Goal: Transaction & Acquisition: Purchase product/service

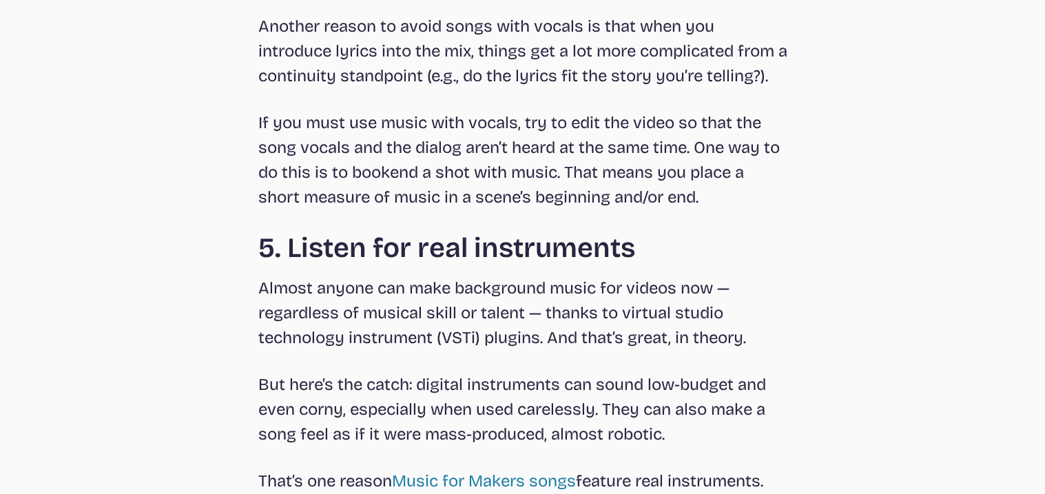
scroll to position [3863, 0]
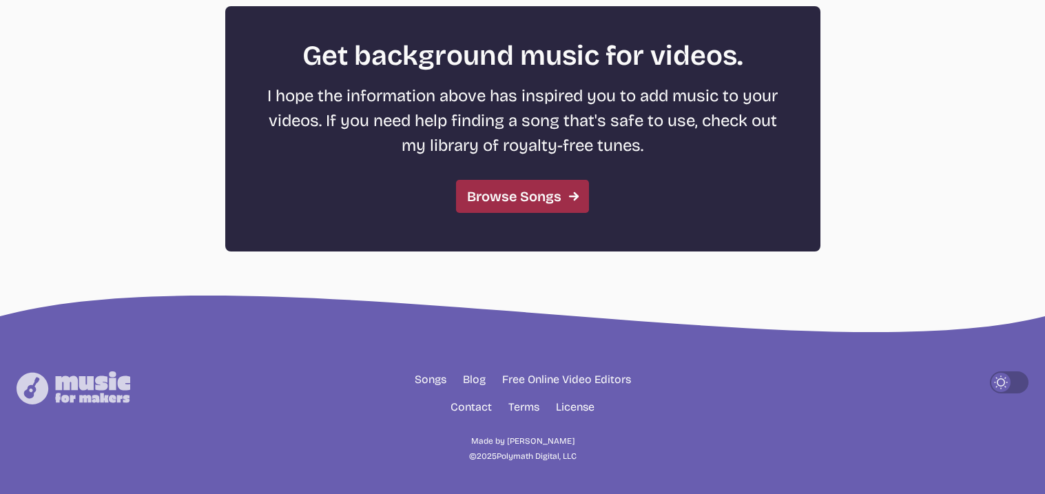
click at [531, 196] on link "Browse Songs" at bounding box center [522, 196] width 133 height 33
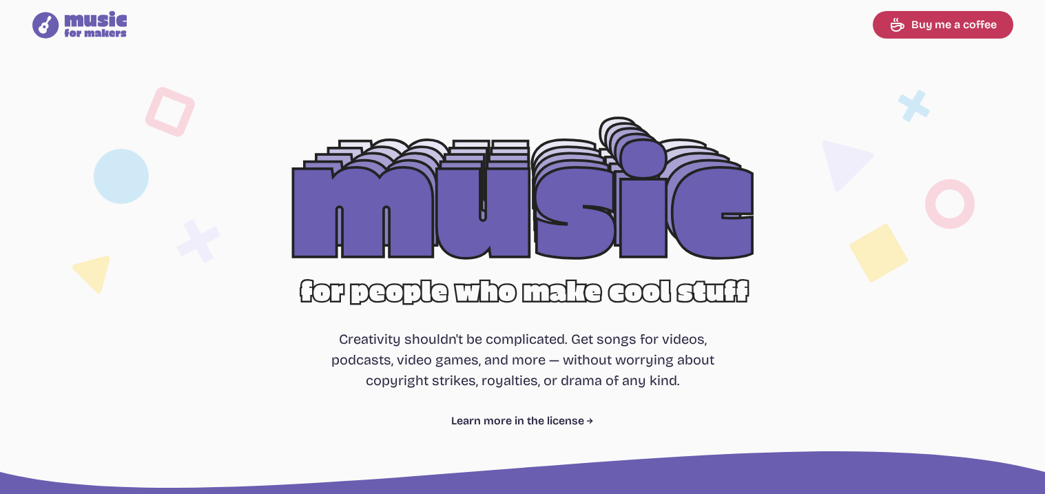
select select "most popular"
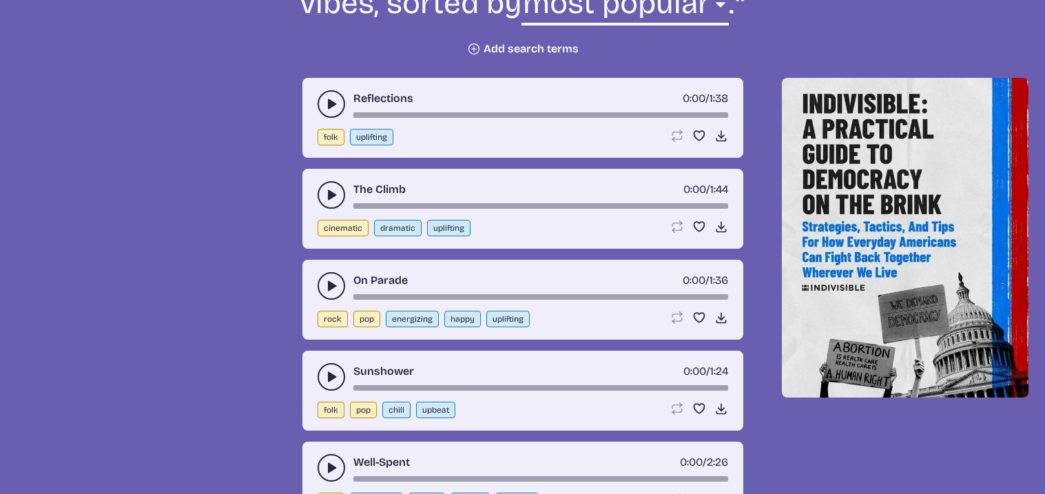
scroll to position [568, 0]
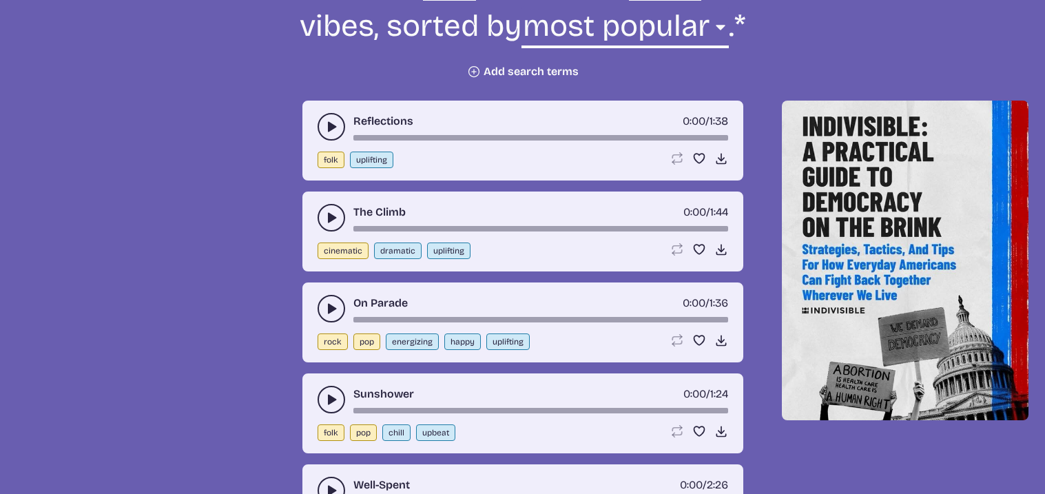
click at [318, 114] on div "Reflections 0:00 / 1:38" at bounding box center [523, 127] width 411 height 28
click at [321, 118] on button "play-pause toggle" at bounding box center [332, 127] width 28 height 28
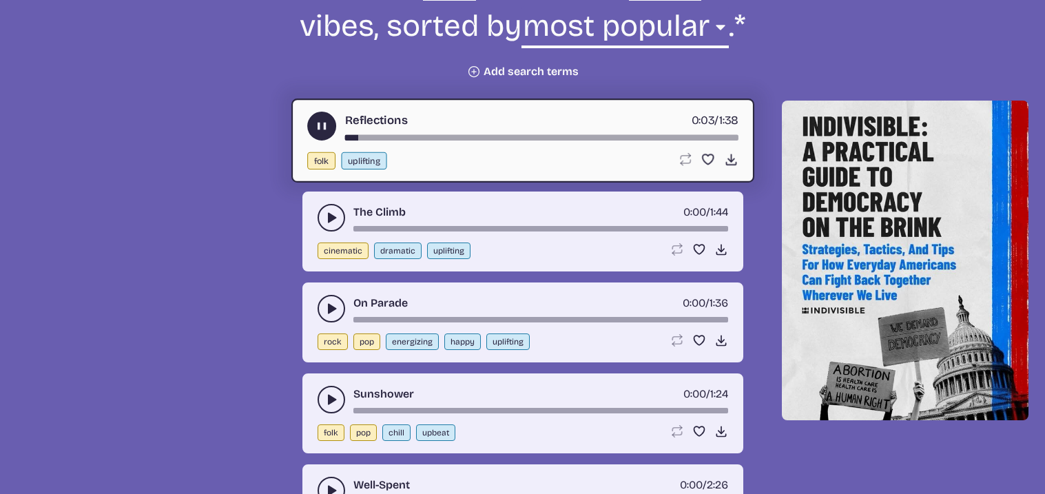
click at [320, 217] on button "play-pause toggle" at bounding box center [332, 218] width 28 height 28
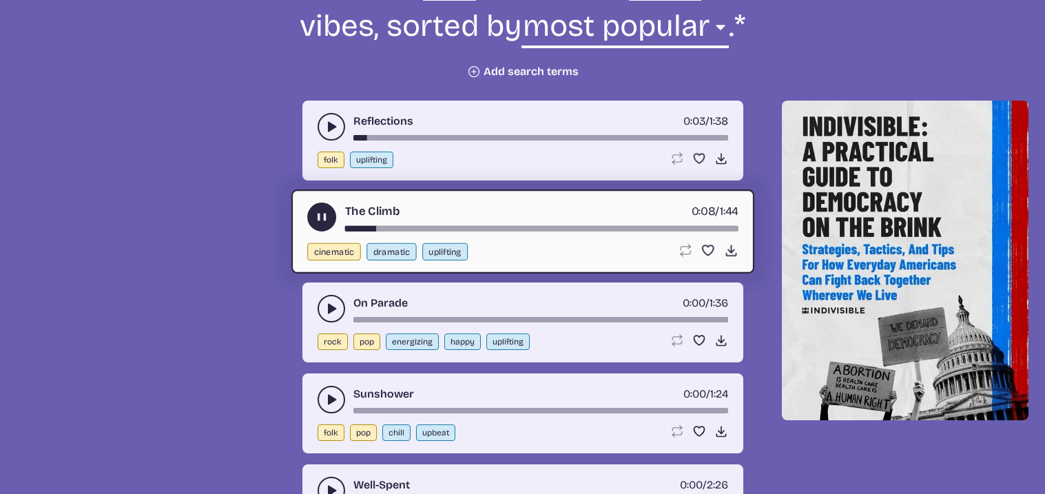
click at [326, 307] on icon "play-pause toggle" at bounding box center [332, 309] width 14 height 14
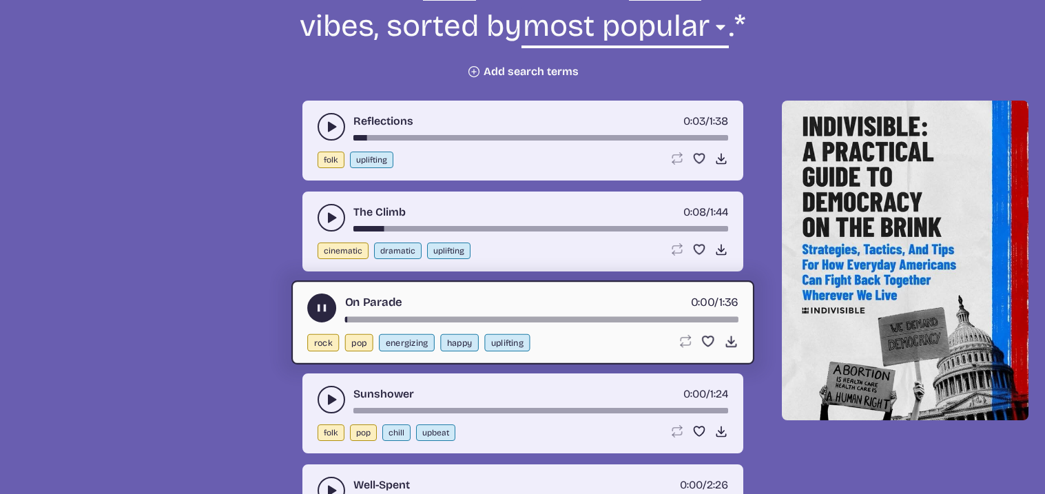
click at [319, 391] on button "play-pause toggle" at bounding box center [332, 400] width 28 height 28
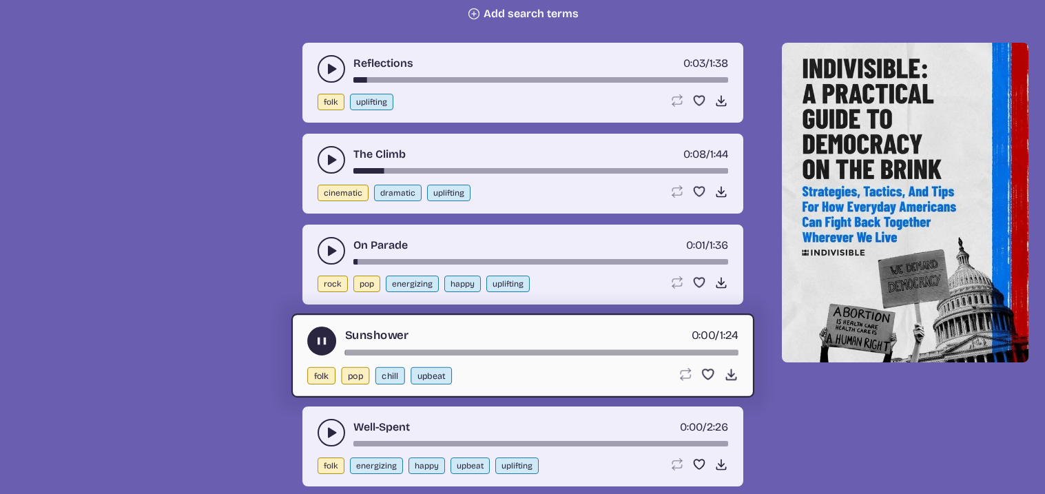
scroll to position [633, 0]
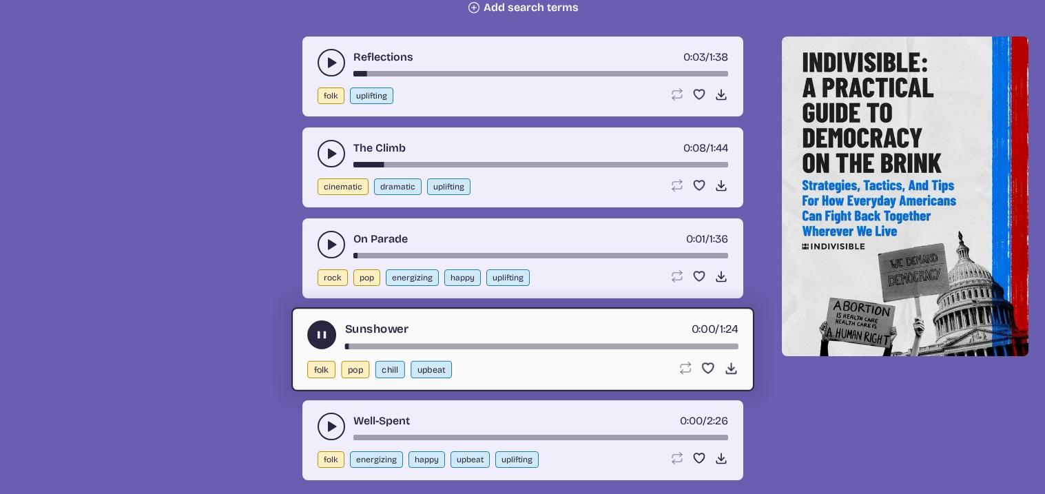
click at [327, 413] on button "play-pause toggle" at bounding box center [332, 427] width 28 height 28
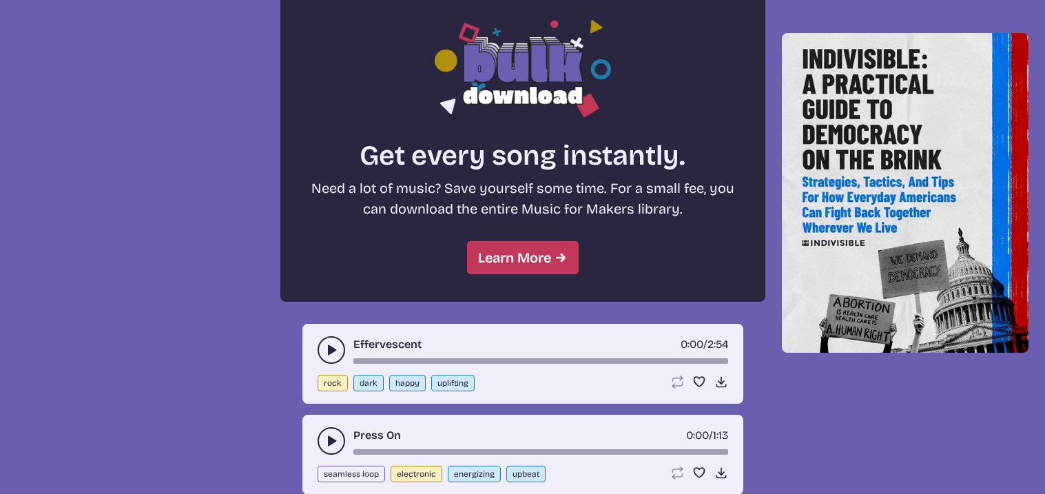
scroll to position [1149, 0]
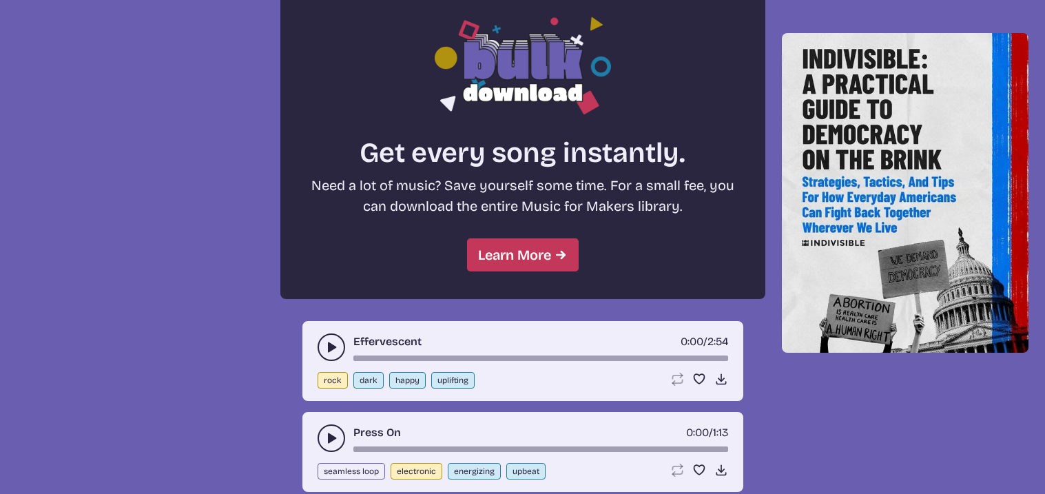
click at [322, 333] on button "play-pause toggle" at bounding box center [332, 347] width 28 height 28
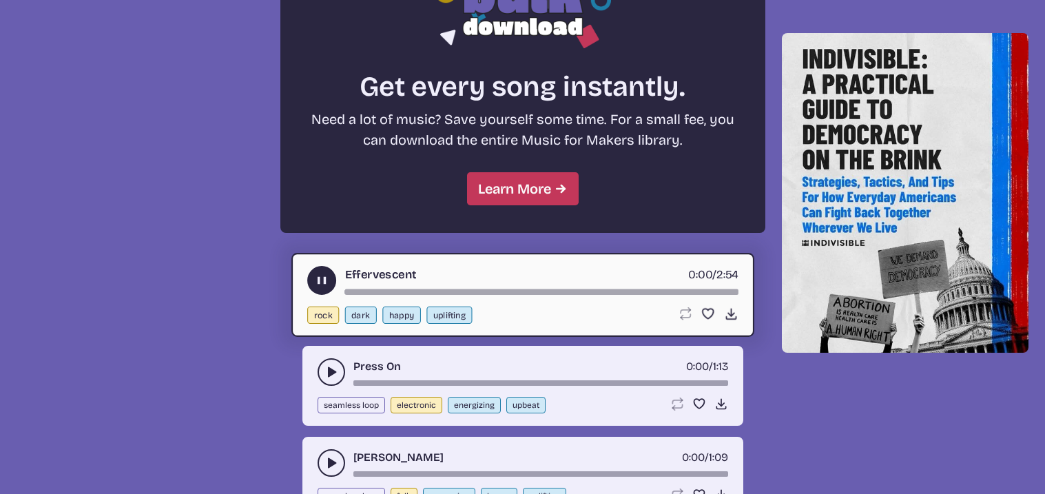
scroll to position [1245, 0]
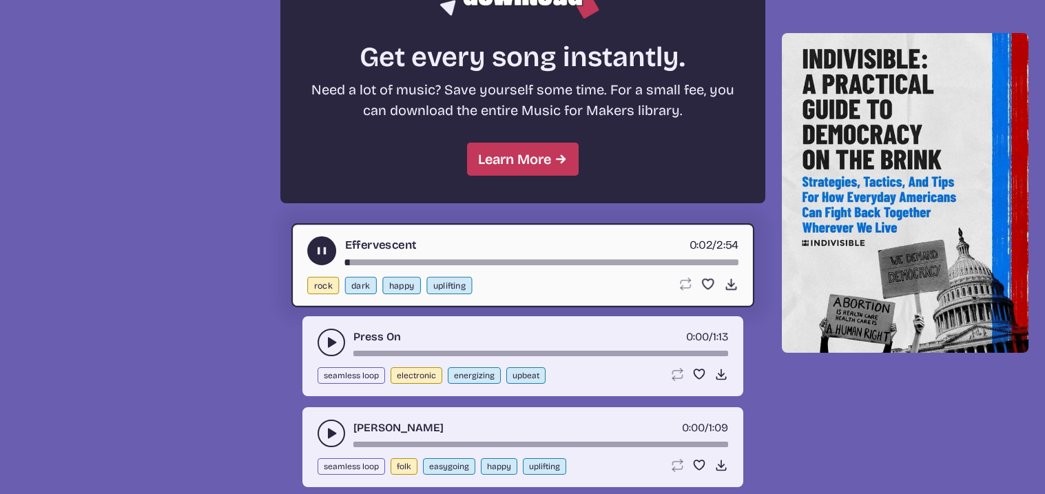
click at [322, 333] on button "play-pause toggle" at bounding box center [332, 343] width 28 height 28
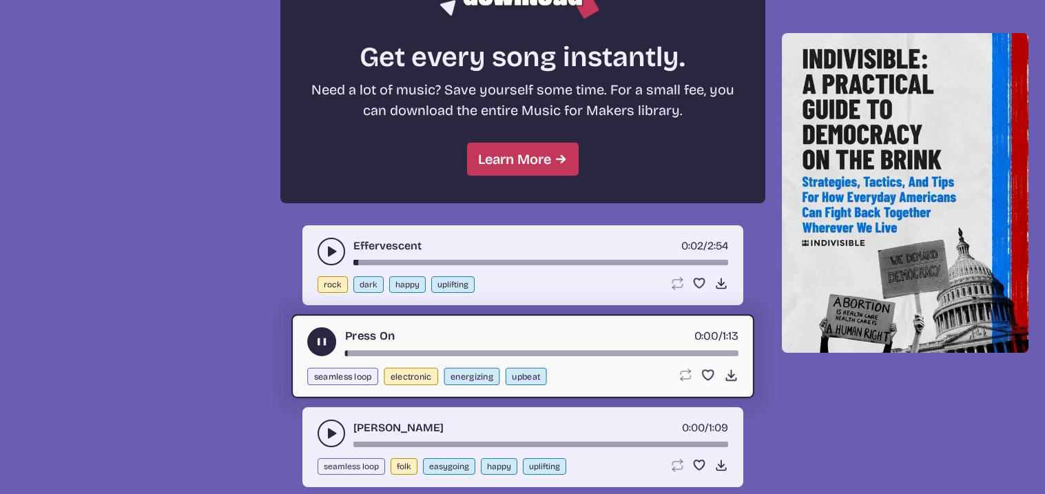
click at [320, 420] on button "play-pause toggle" at bounding box center [332, 434] width 28 height 28
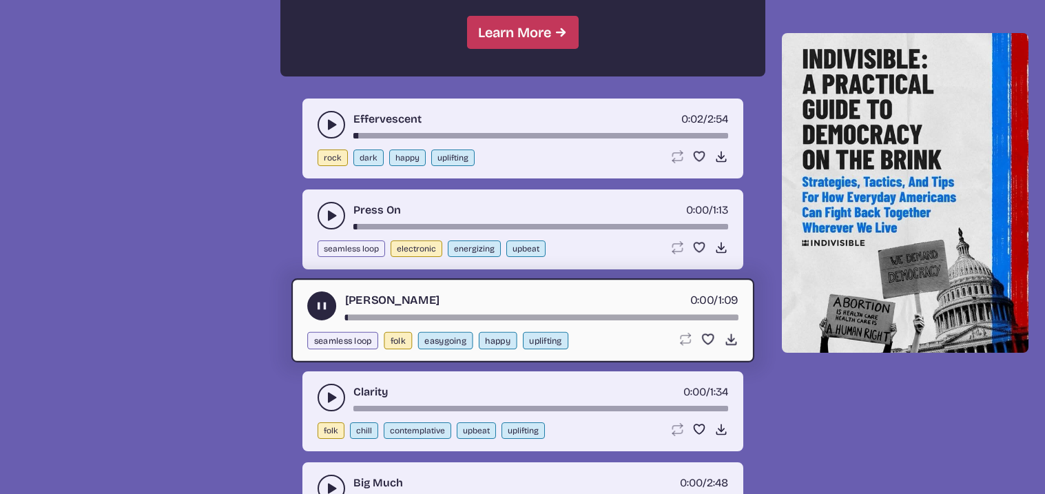
scroll to position [1373, 0]
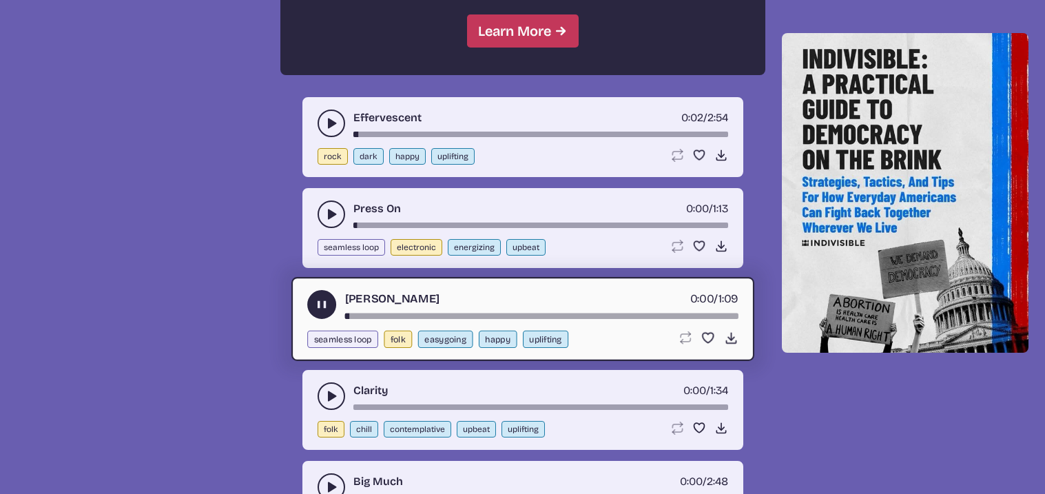
click at [320, 387] on button "play-pause toggle" at bounding box center [332, 396] width 28 height 28
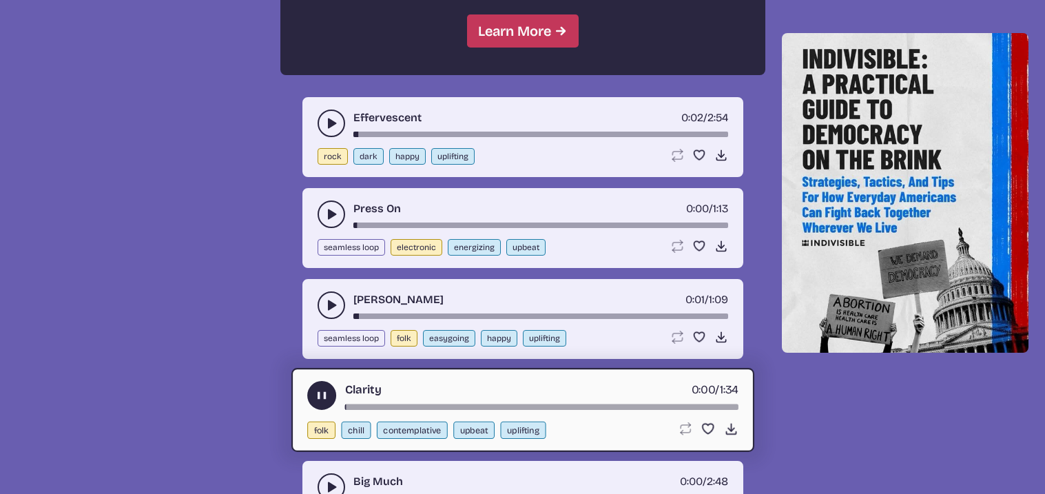
click at [327, 461] on div "Big Much 0:00 / 2:48 folk contemplative energizing uplifting Loop song Loop thi…" at bounding box center [522, 501] width 441 height 80
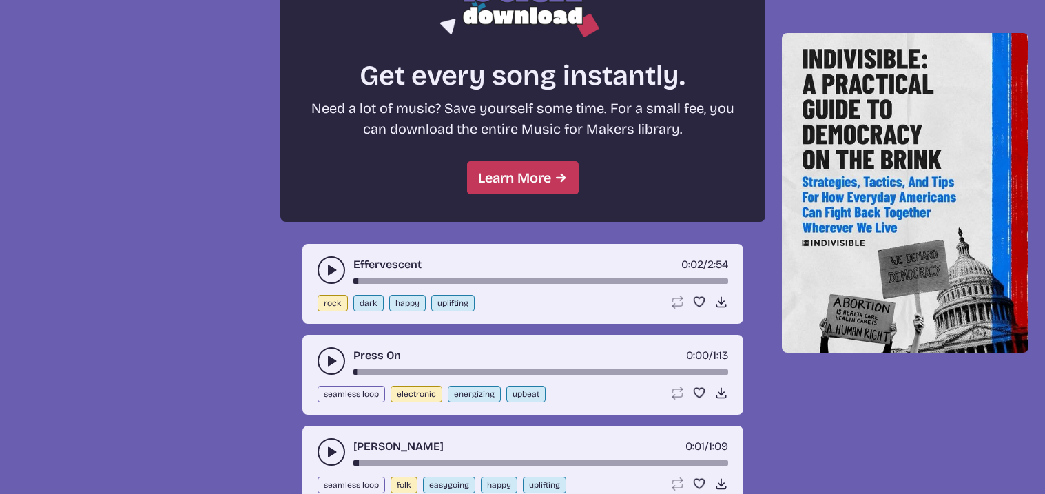
scroll to position [1233, 0]
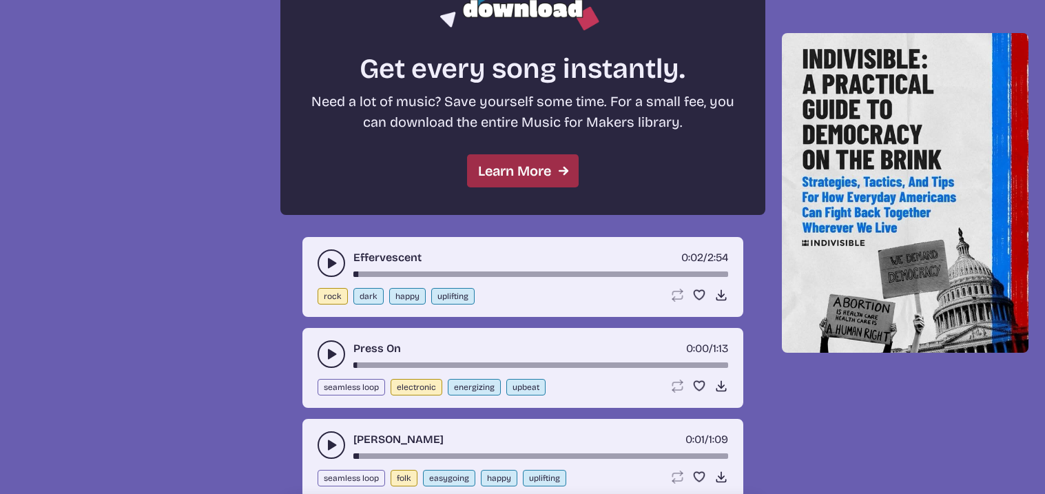
click at [478, 154] on link "Learn More" at bounding box center [523, 170] width 112 height 33
